Goal: Transaction & Acquisition: Download file/media

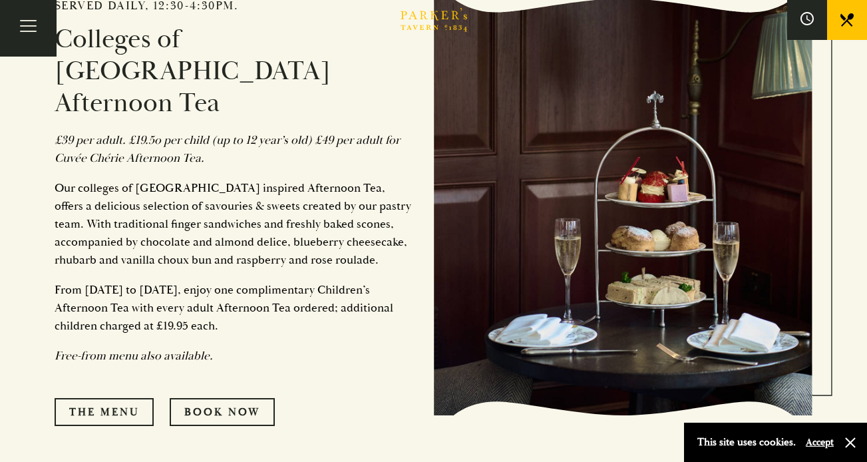
scroll to position [604, 0]
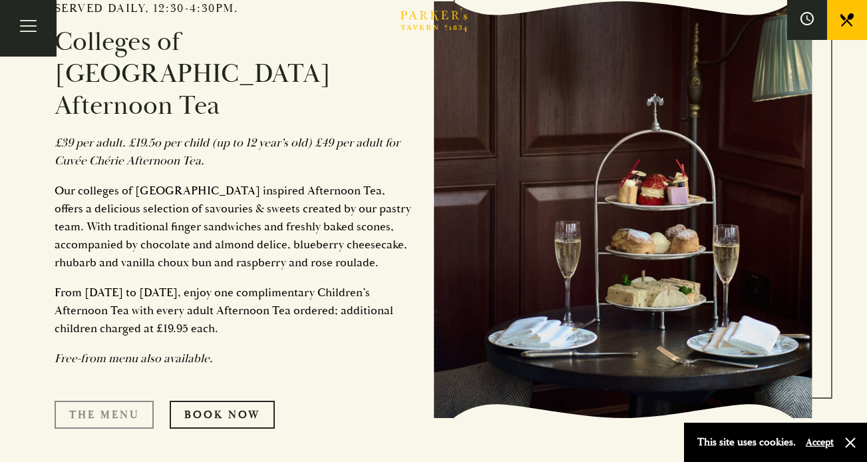
click at [109, 401] on link "The Menu" at bounding box center [104, 415] width 99 height 28
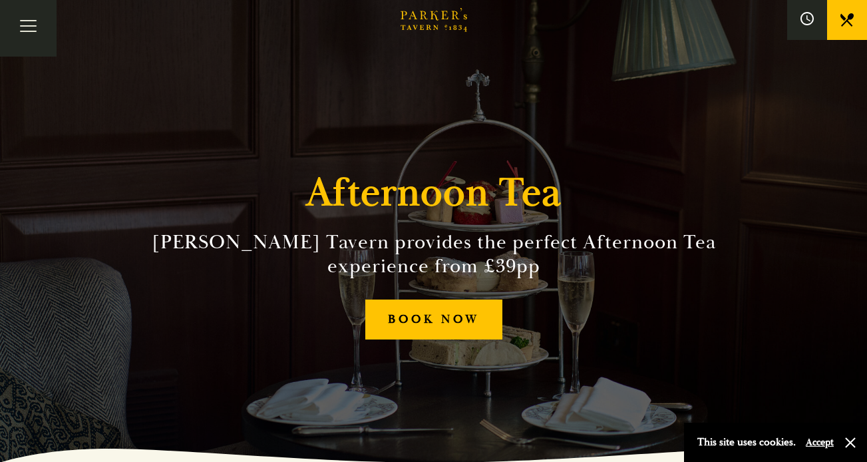
scroll to position [0, 0]
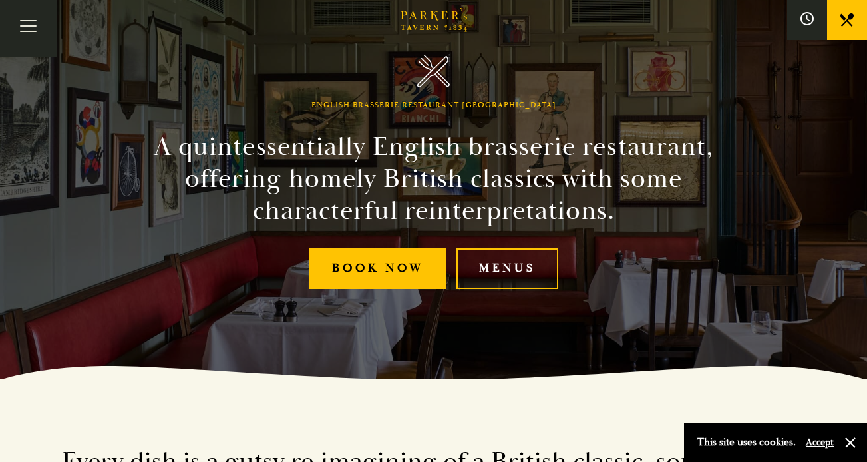
scroll to position [90, 0]
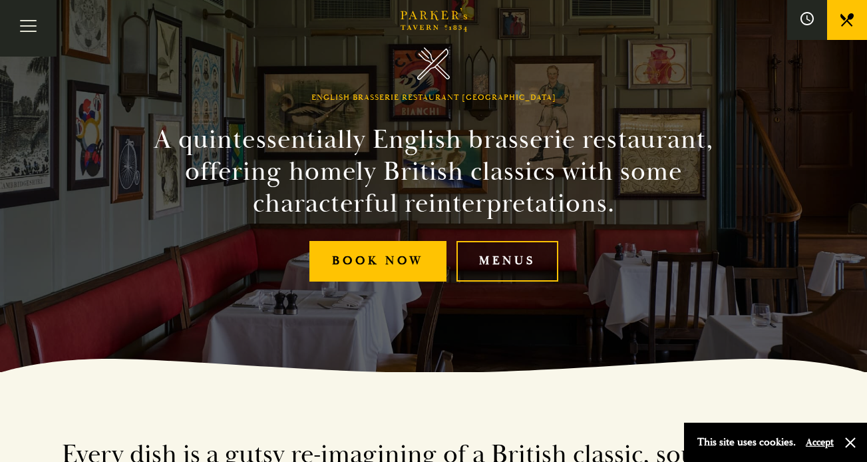
click at [512, 256] on link "Menus" at bounding box center [508, 261] width 102 height 41
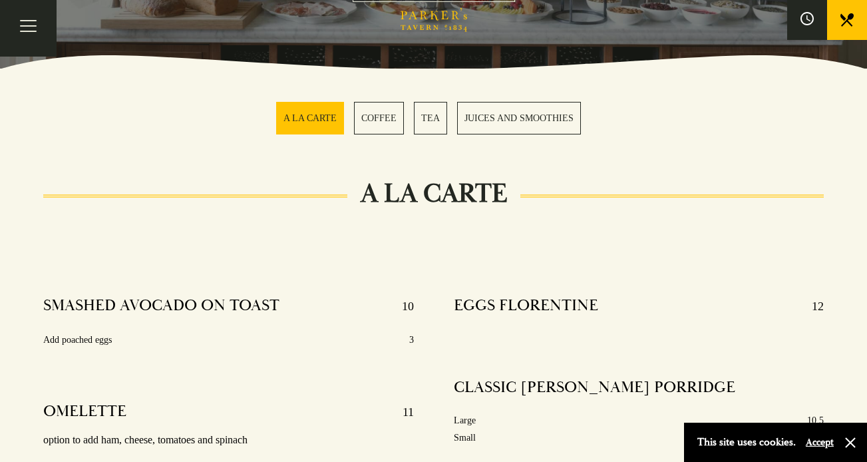
scroll to position [329, 0]
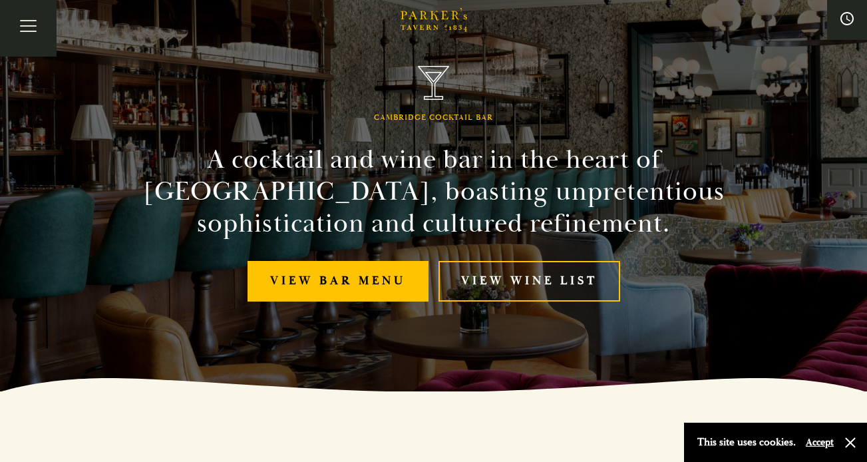
scroll to position [76, 0]
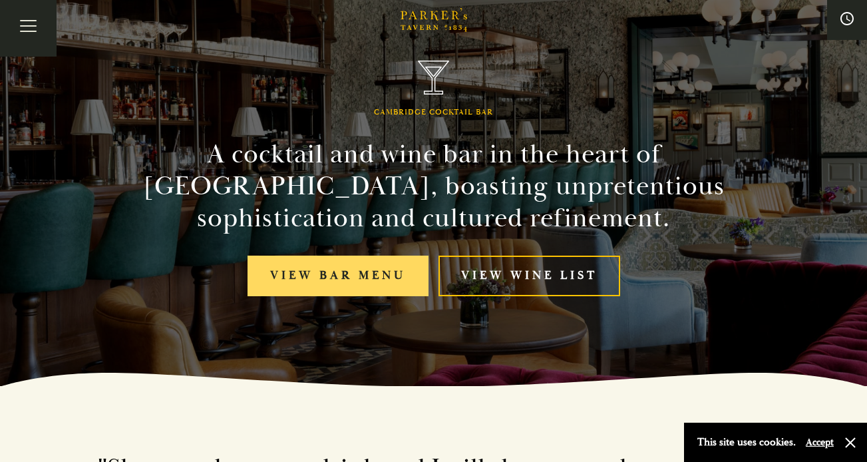
click at [352, 284] on link "View bar menu" at bounding box center [338, 276] width 181 height 41
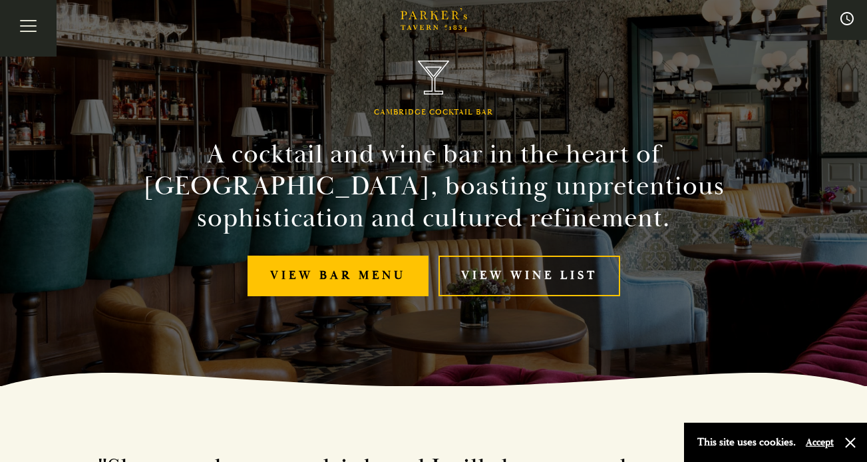
click at [530, 246] on div "Cambridge Cocktail Bar A cocktail and wine bar in the heart of Cambridge, boast…" at bounding box center [434, 155] width 799 height 462
click at [531, 261] on link "View Wine List" at bounding box center [530, 276] width 182 height 41
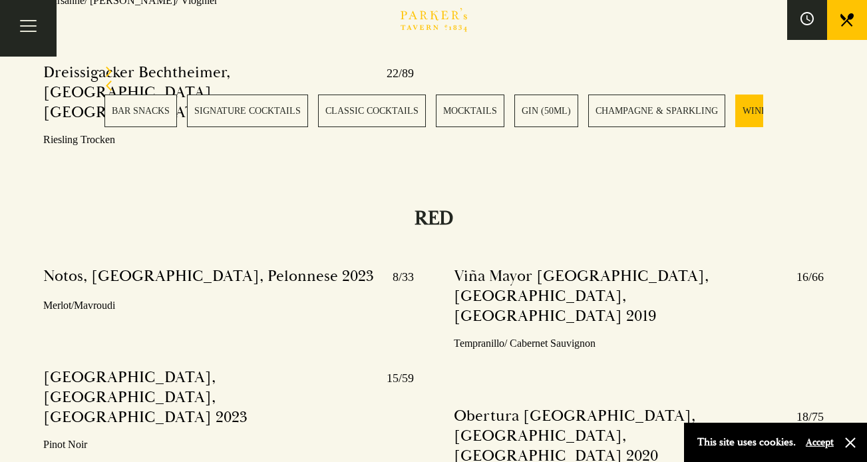
scroll to position [4469, 0]
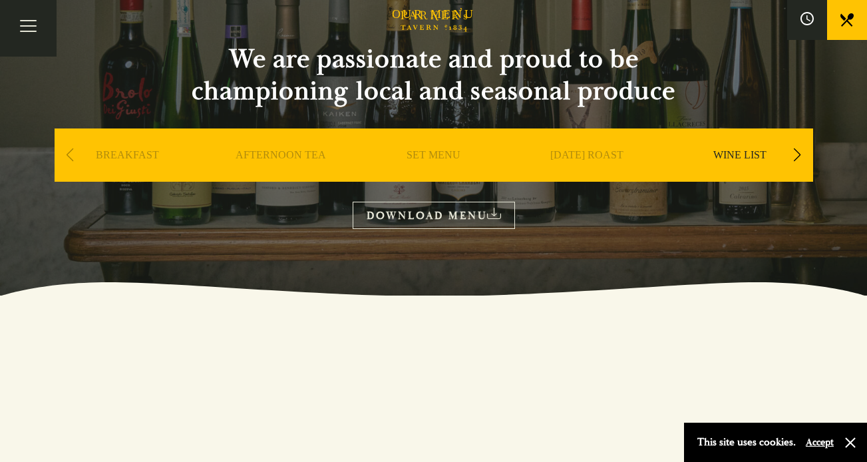
scroll to position [104, 0]
click at [478, 216] on link "DOWNLOAD MENU" at bounding box center [434, 215] width 162 height 27
